Goal: Contribute content

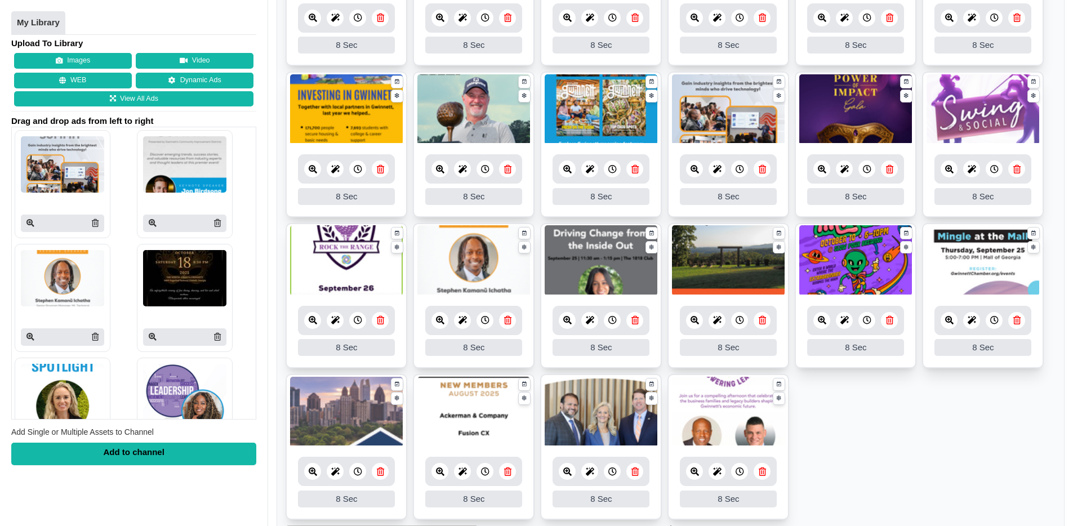
scroll to position [355, 0]
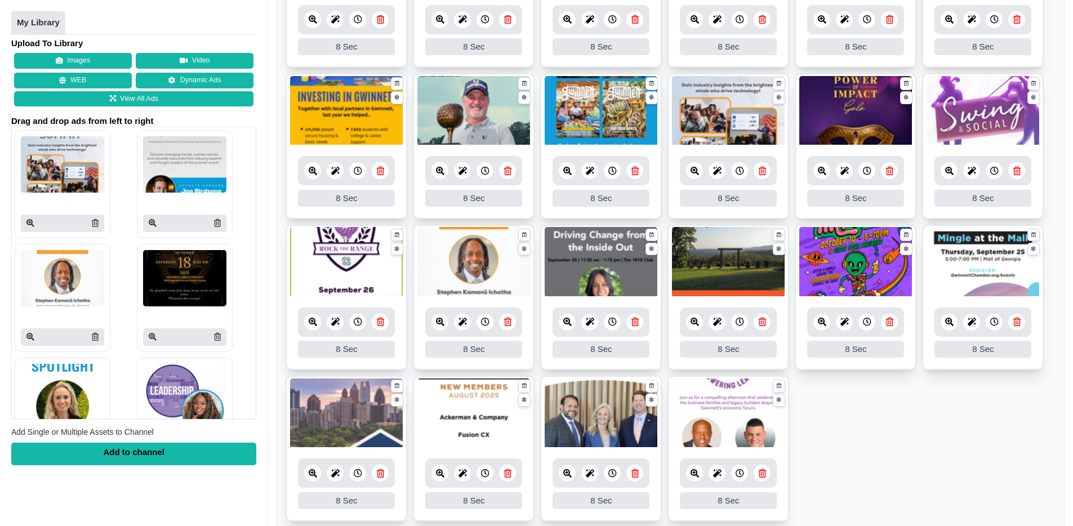
click at [508, 172] on icon at bounding box center [507, 171] width 7 height 8
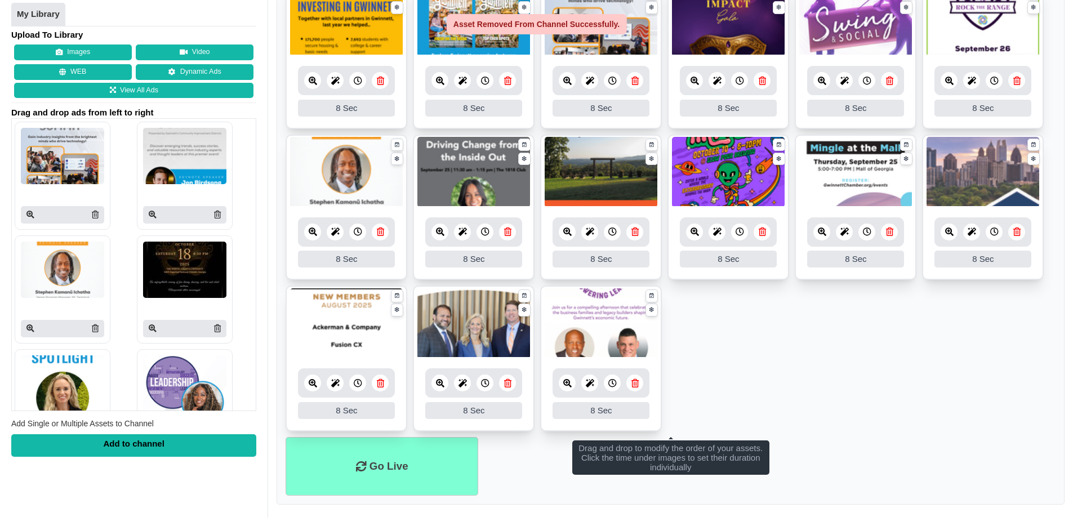
scroll to position [451, 0]
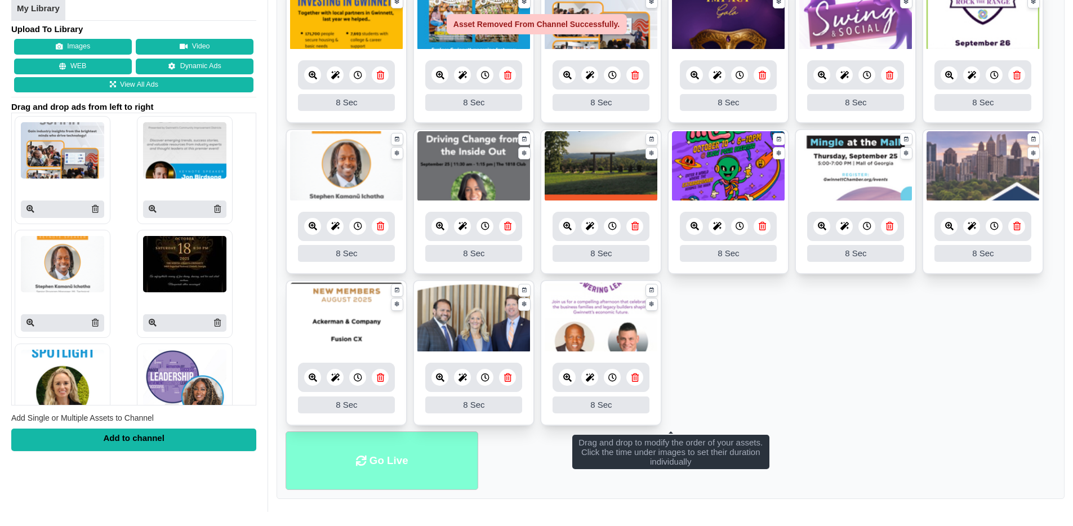
click at [395, 452] on li "Go Live" at bounding box center [382, 461] width 193 height 59
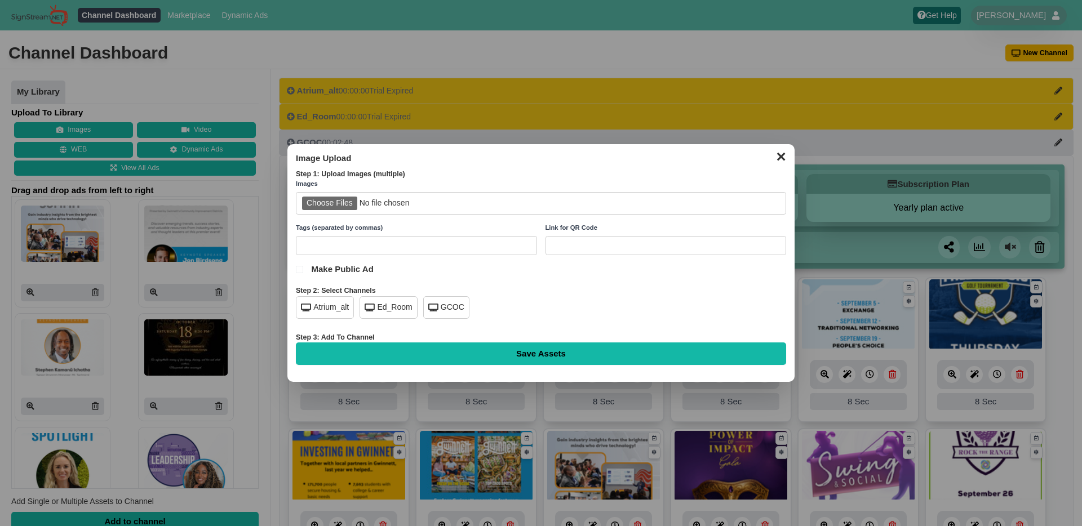
click at [340, 203] on input "file" at bounding box center [541, 203] width 490 height 23
type input "C:\fakepath\MEC_CHAMBER SCREENS Q4.jpg"
click at [434, 299] on div "GCOC" at bounding box center [446, 307] width 46 height 23
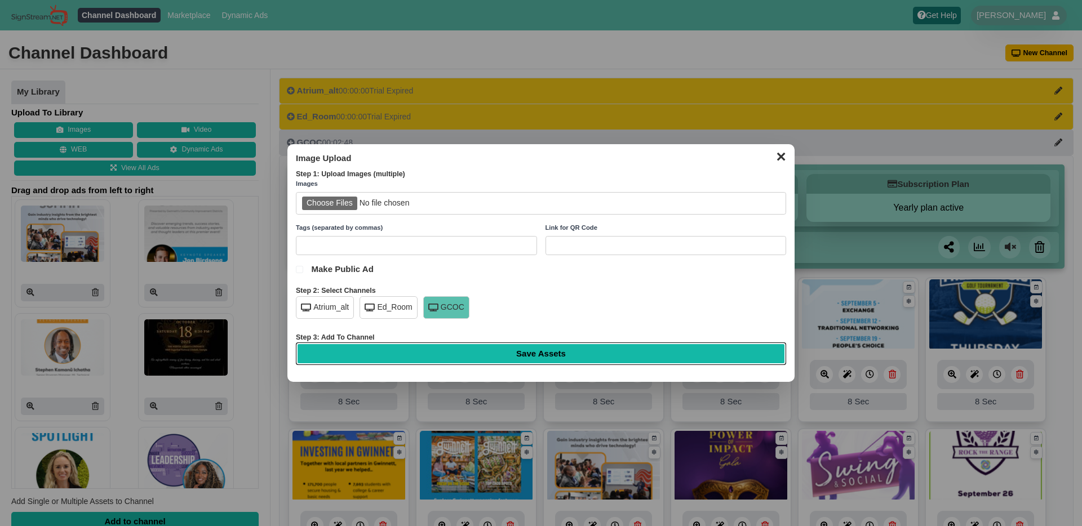
click at [514, 358] on input "Save Assets" at bounding box center [541, 354] width 490 height 23
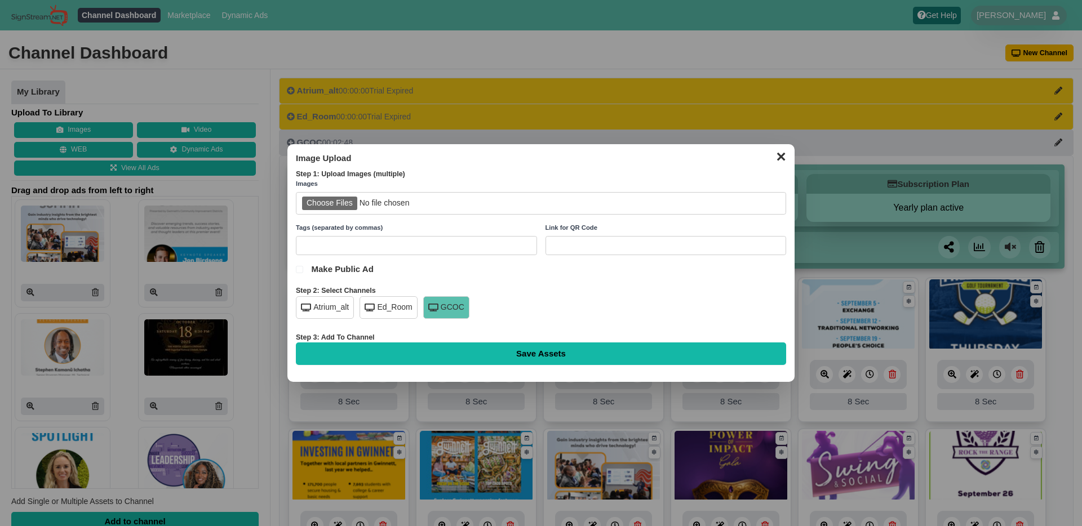
type input "Saving..."
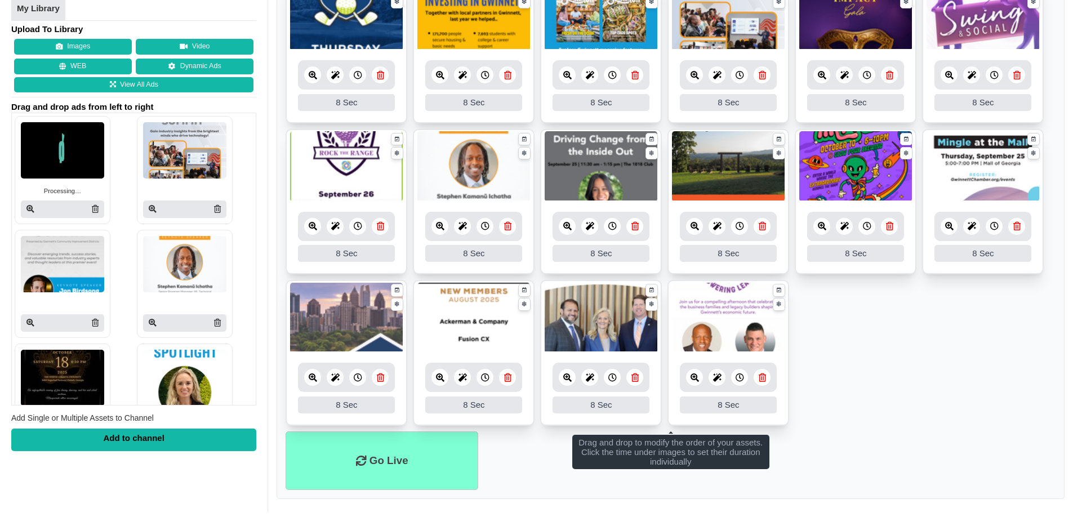
scroll to position [451, 0]
click at [869, 379] on ul "Processing… 8 8 Sec Fade In Scale In Swirl In Slide In Slide Elliptic Roll In S…" at bounding box center [671, 128] width 770 height 605
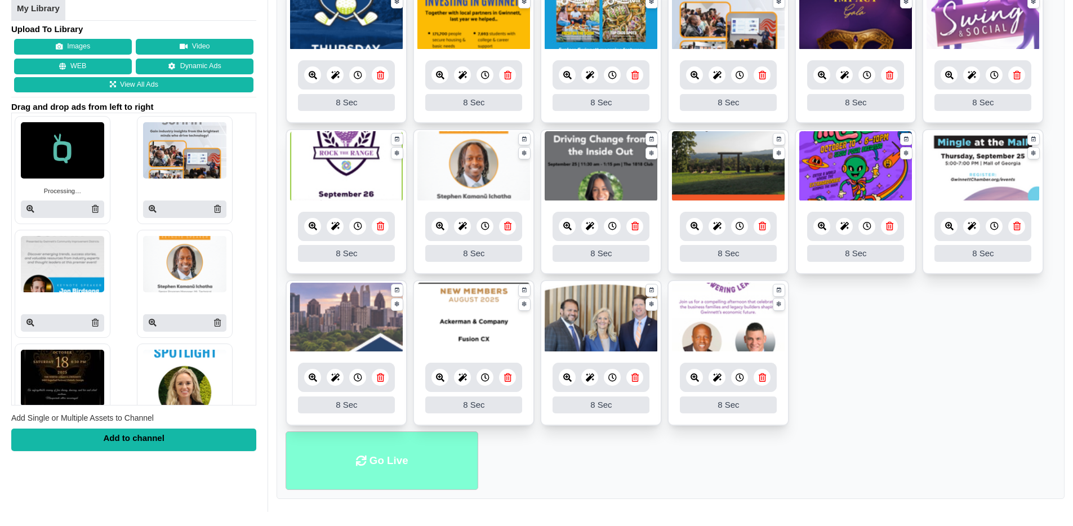
click at [385, 462] on li "Go Live" at bounding box center [382, 461] width 193 height 59
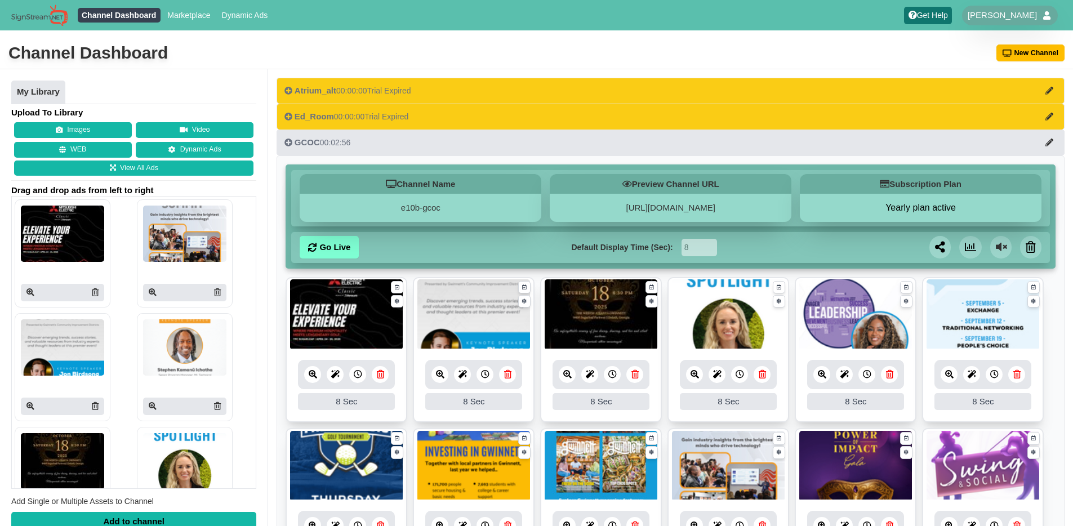
click at [312, 376] on icon at bounding box center [313, 374] width 8 height 8
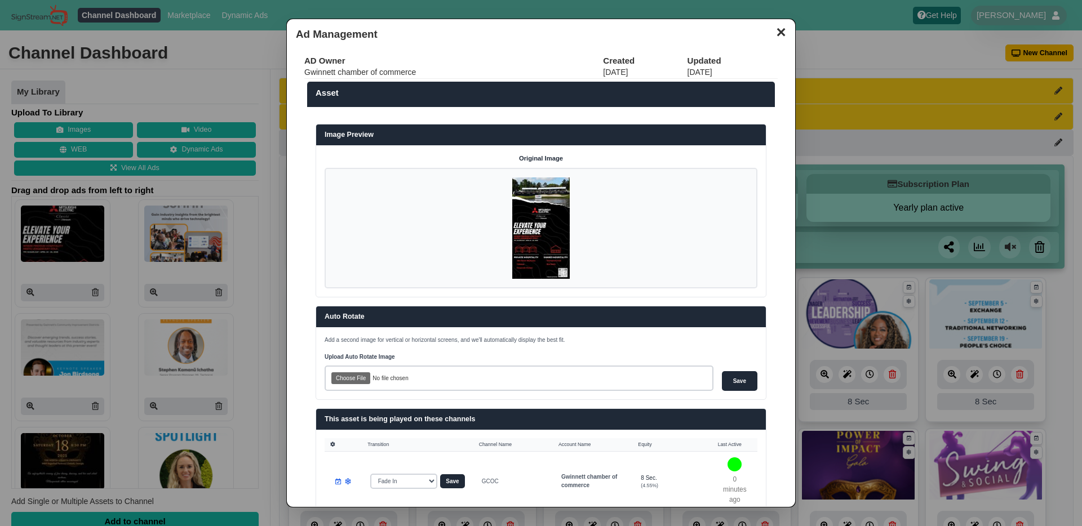
click at [778, 33] on button "✕" at bounding box center [781, 31] width 22 height 17
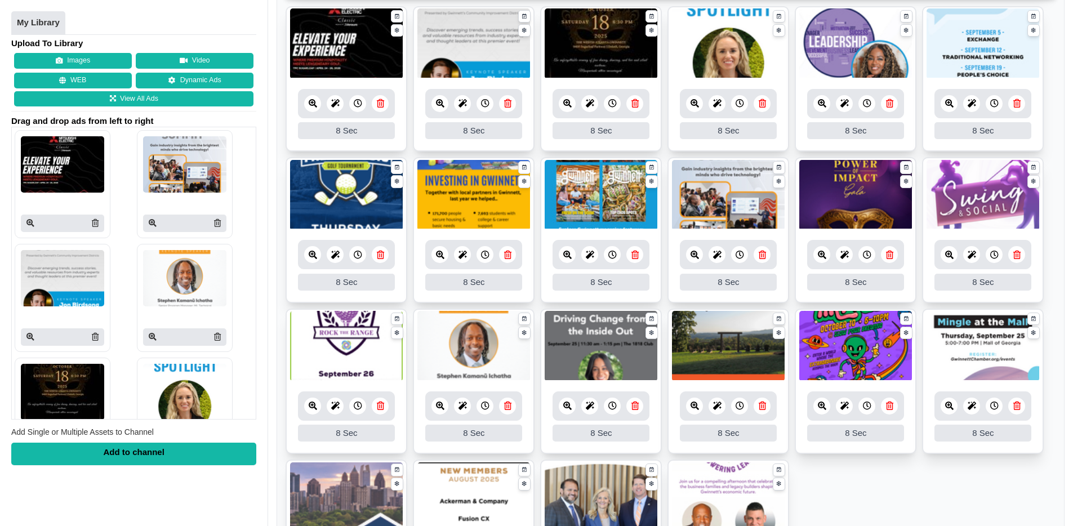
scroll to position [451, 0]
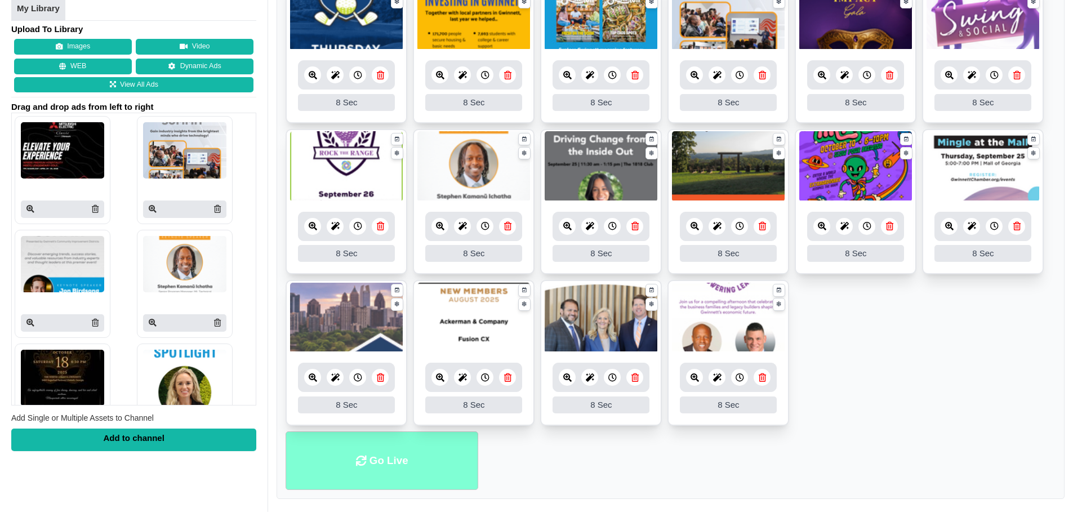
click at [390, 461] on li "Go Live" at bounding box center [382, 461] width 193 height 59
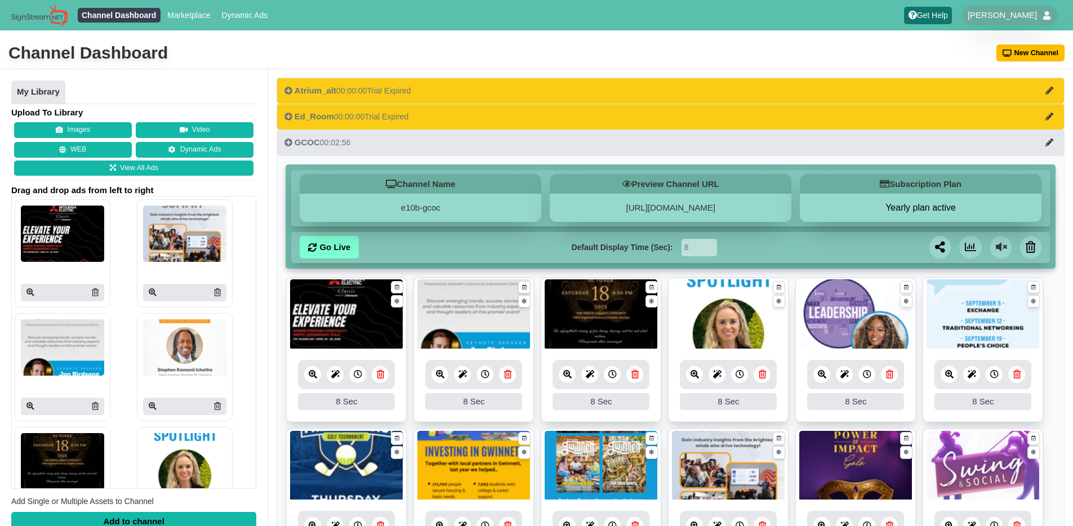
click at [468, 43] on div "Channel Dashboard [GEOGRAPHIC_DATA]" at bounding box center [536, 54] width 1073 height 32
